Goal: Transaction & Acquisition: Purchase product/service

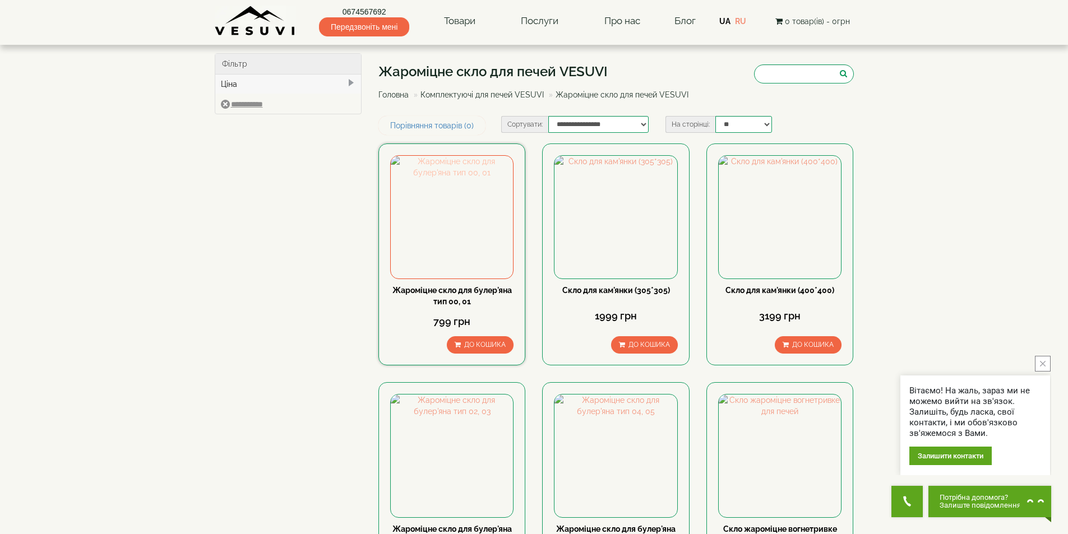
click at [470, 239] on img at bounding box center [452, 217] width 122 height 122
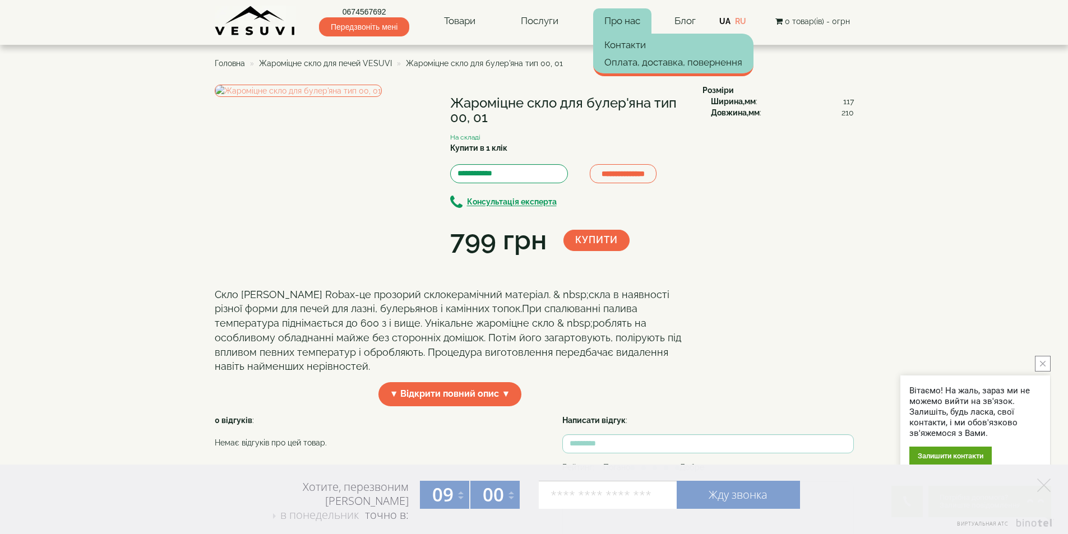
click at [628, 19] on link "Про нас" at bounding box center [622, 21] width 58 height 26
click at [613, 56] on link "Оплата, доставка, повернення" at bounding box center [673, 62] width 160 height 17
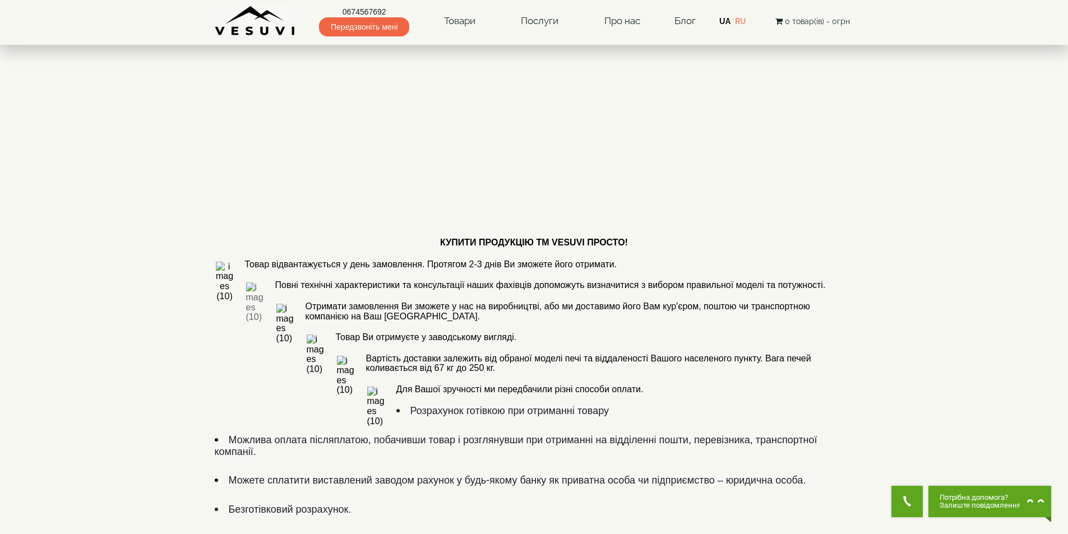
scroll to position [449, 0]
